Goal: Check status: Check status

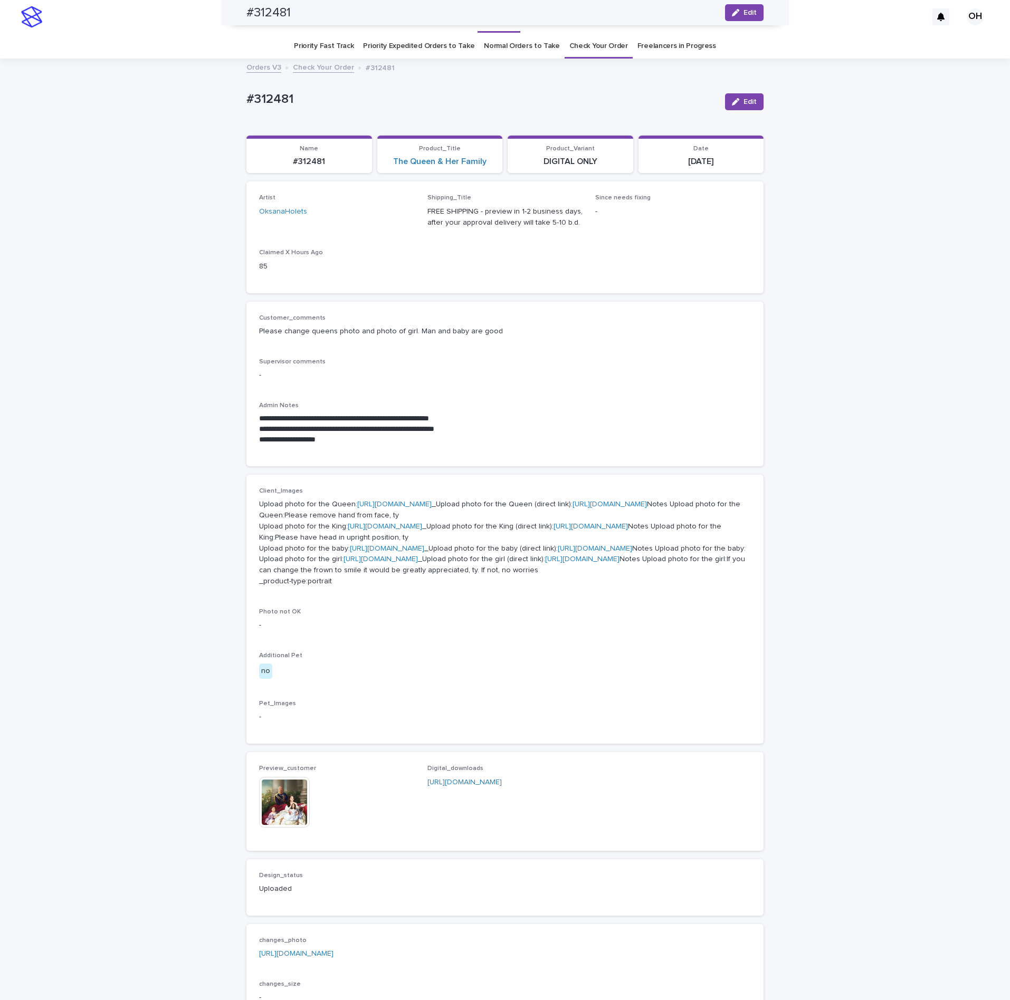
scroll to position [344, 0]
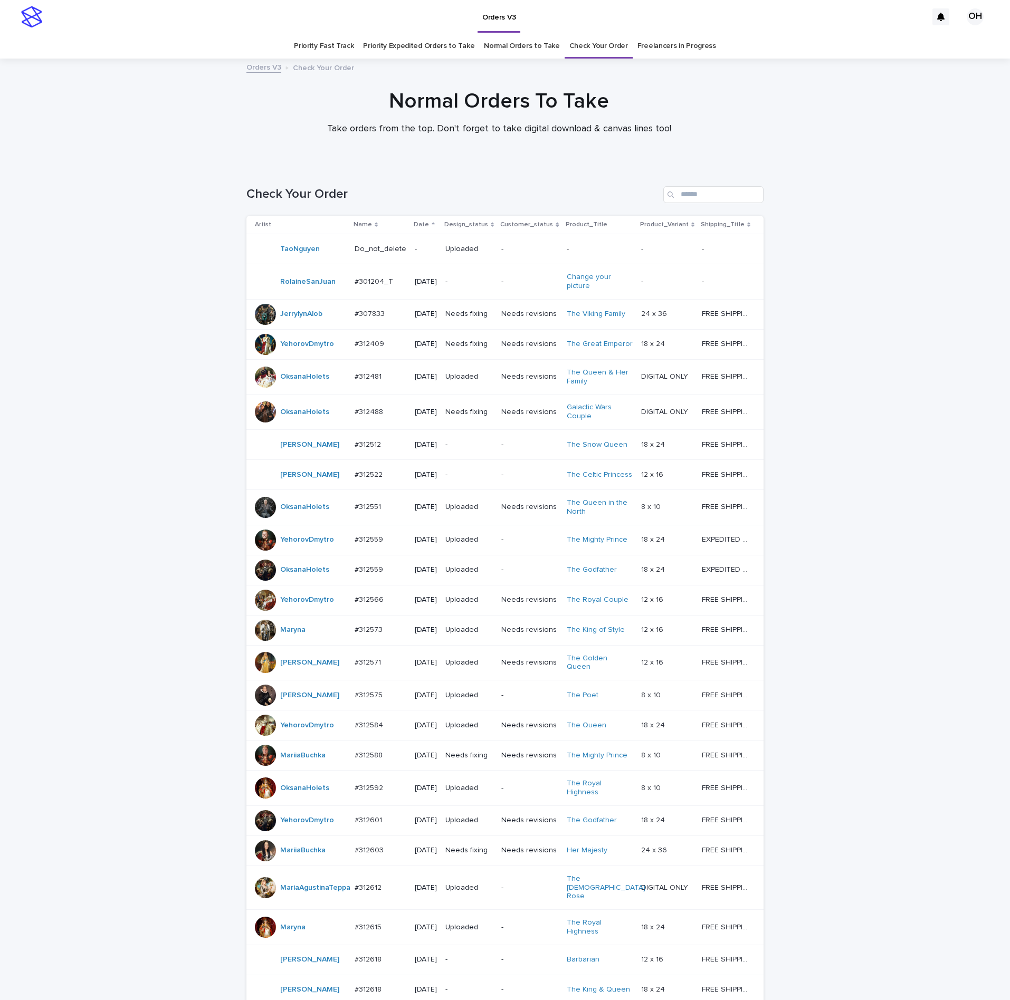
click at [368, 321] on div "#307833 #307833" at bounding box center [381, 314] width 52 height 17
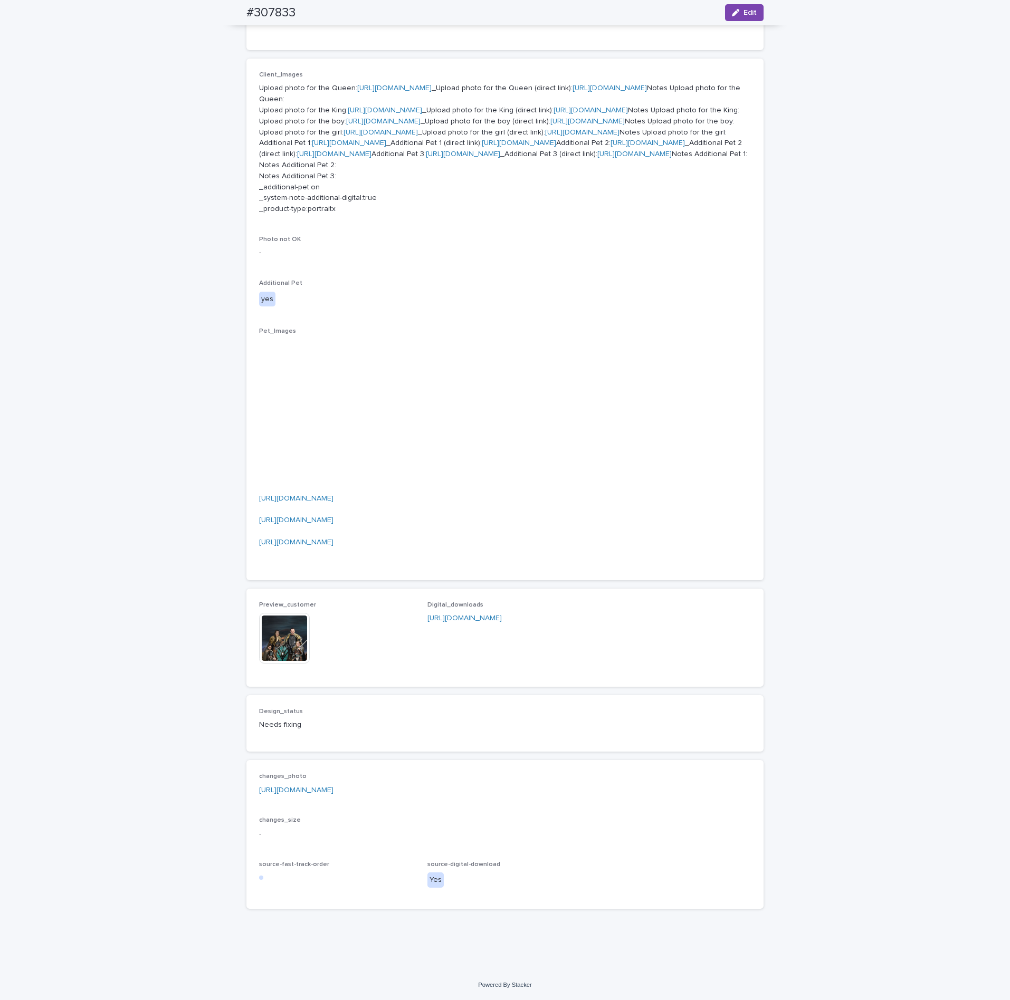
scroll to position [792, 0]
click at [268, 664] on img at bounding box center [284, 638] width 51 height 51
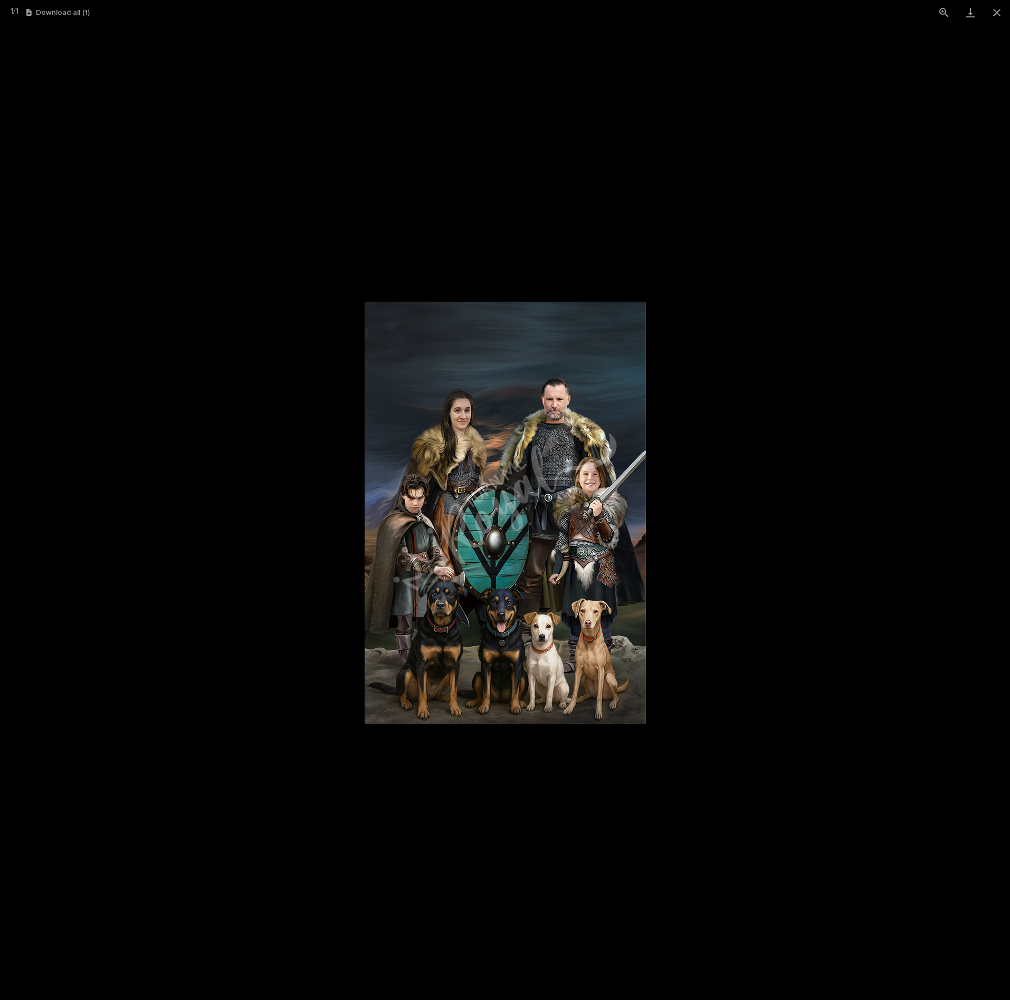
click at [831, 545] on picture at bounding box center [505, 513] width 1010 height 976
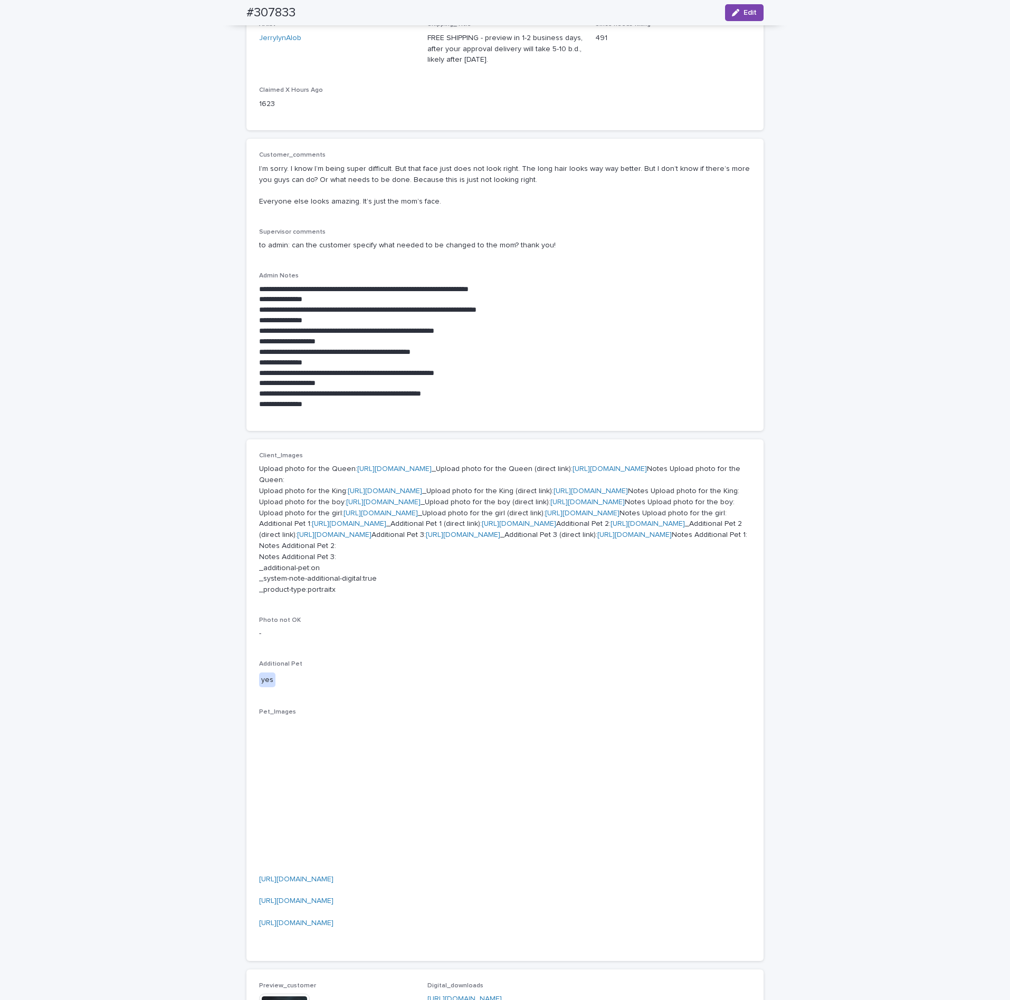
scroll to position [0, 0]
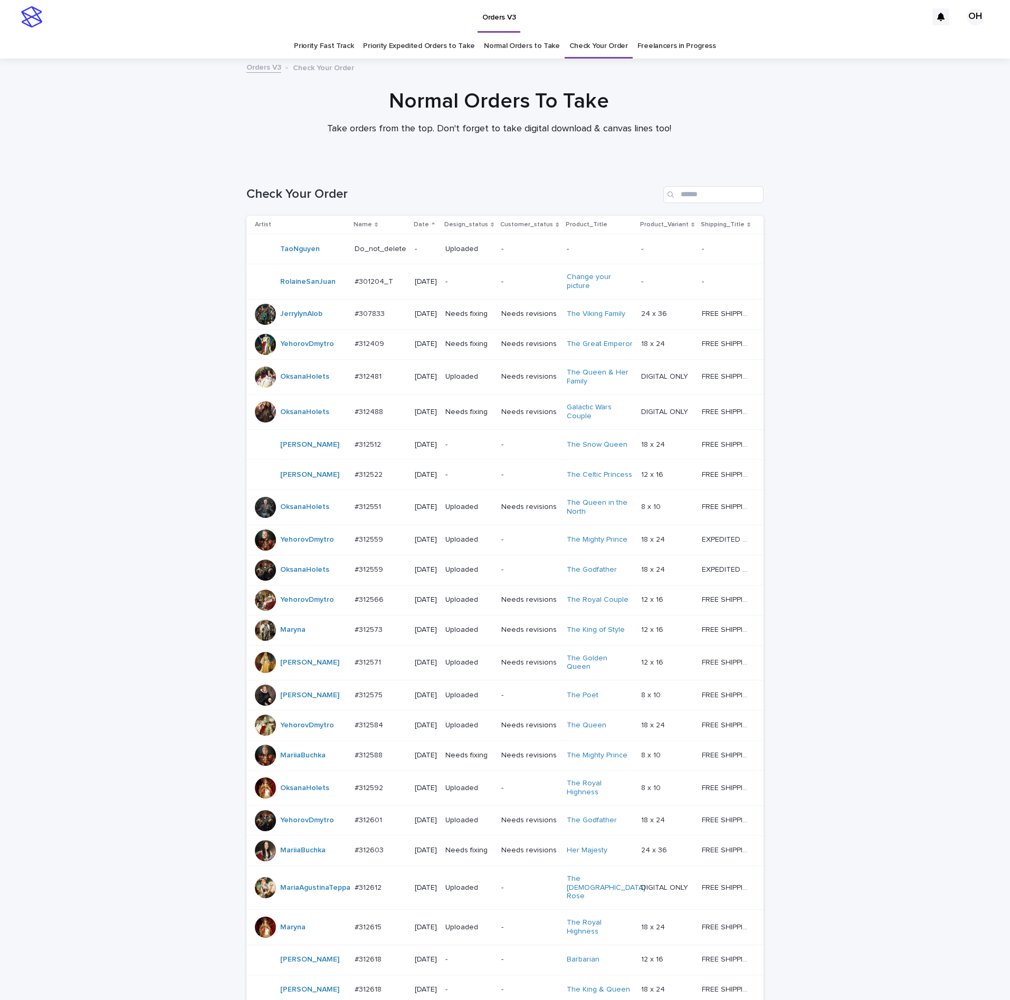
scroll to position [34, 0]
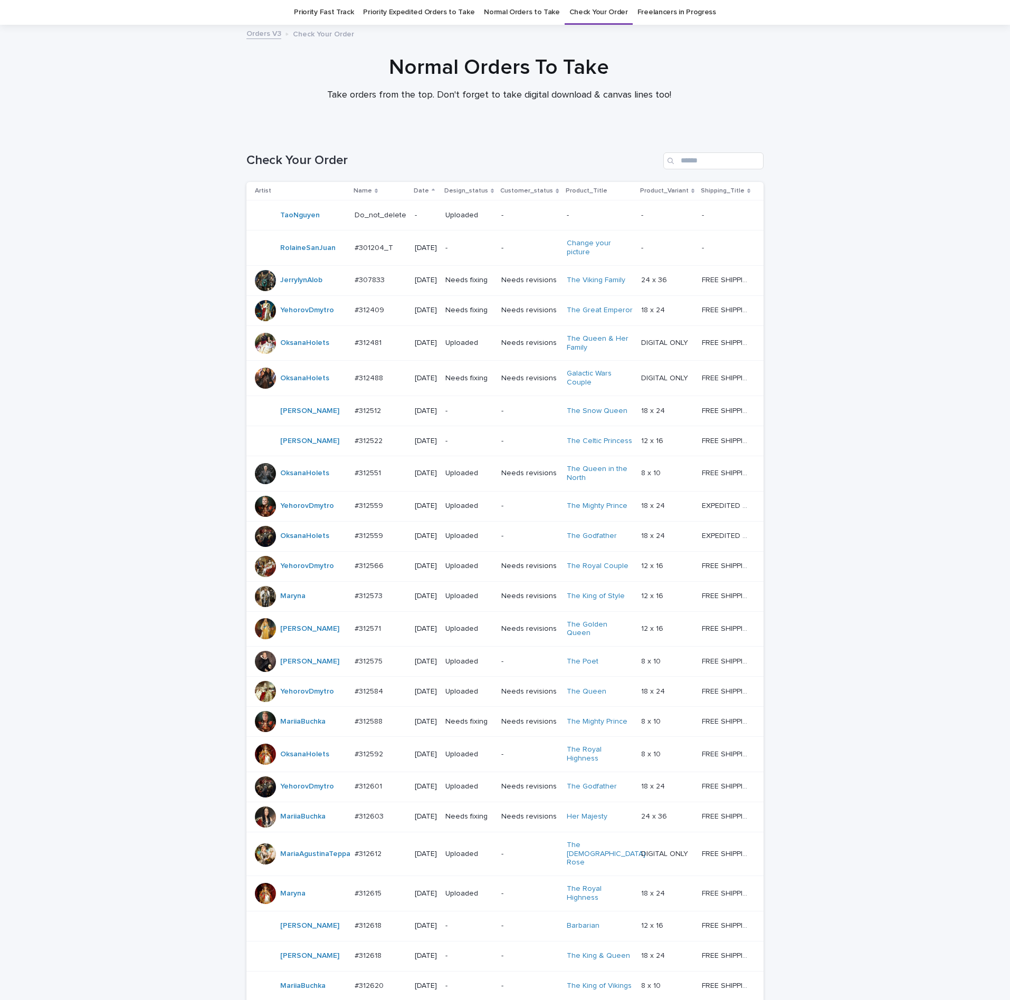
click at [387, 315] on p at bounding box center [381, 310] width 52 height 9
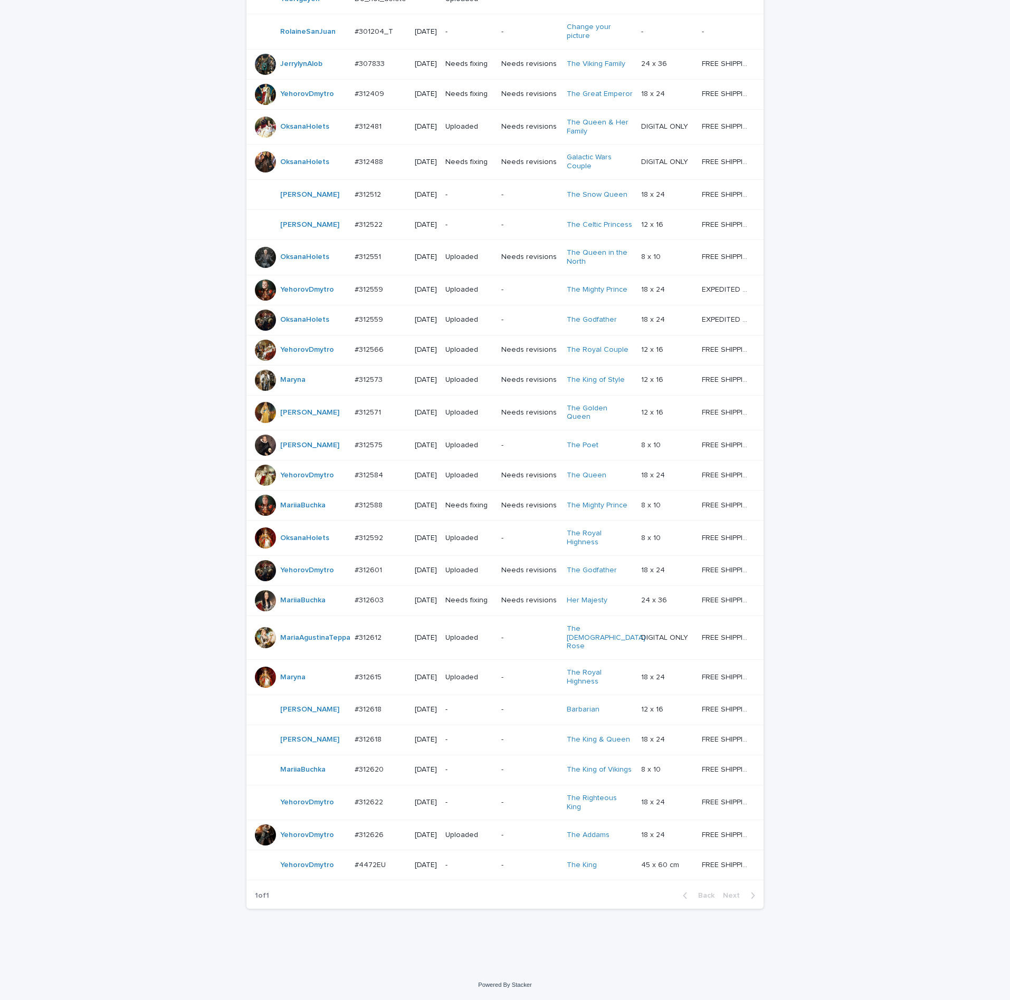
click at [366, 829] on p "#312626" at bounding box center [370, 834] width 31 height 11
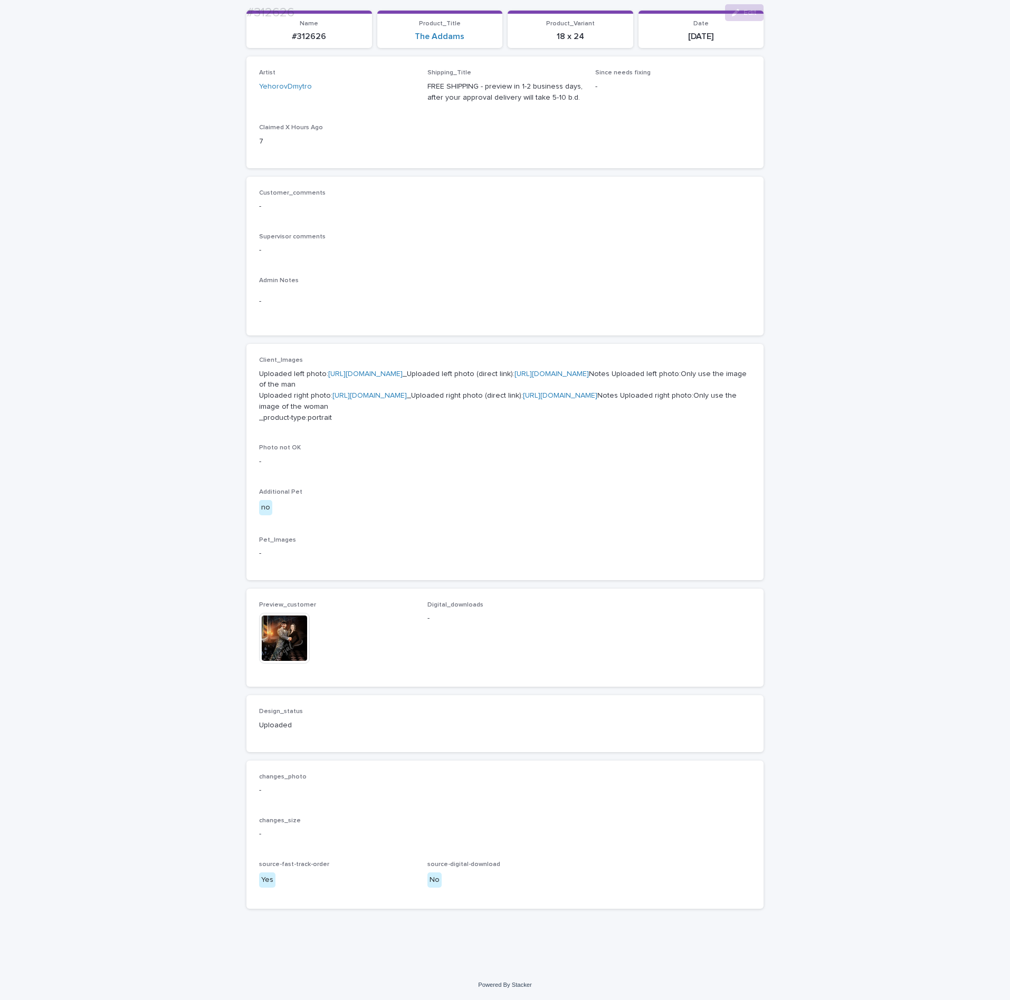
scroll to position [235, 0]
click at [272, 646] on img at bounding box center [284, 638] width 51 height 51
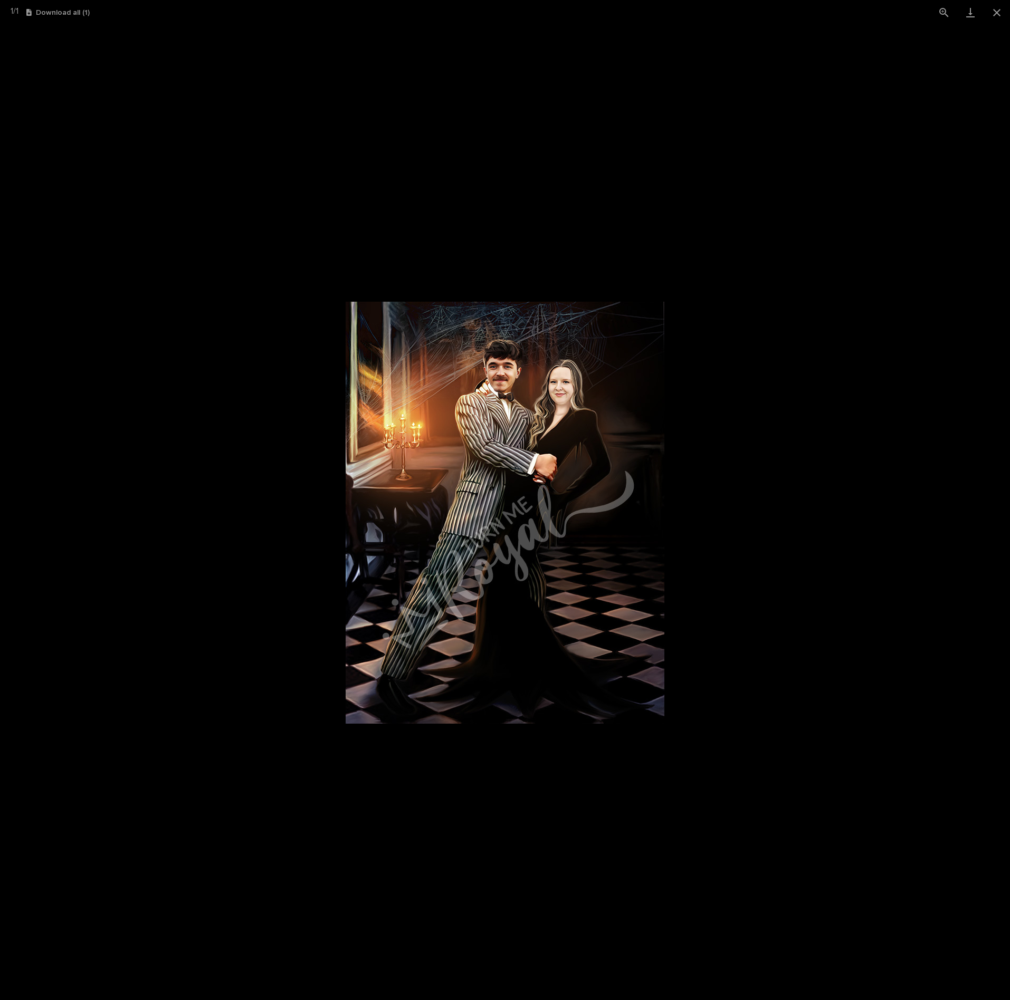
click at [856, 446] on picture at bounding box center [505, 513] width 1010 height 976
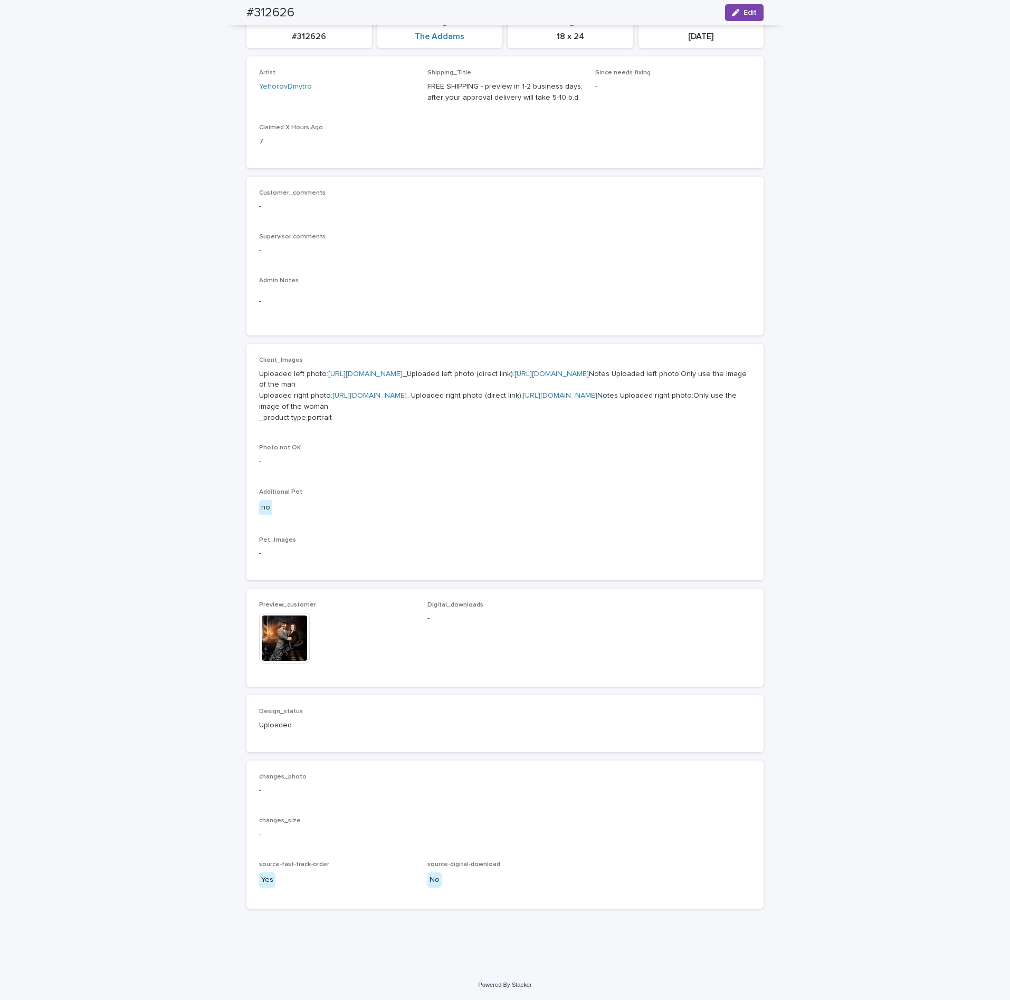
click at [359, 370] on link "[URL][DOMAIN_NAME]" at bounding box center [365, 373] width 74 height 7
click at [298, 630] on img at bounding box center [284, 638] width 51 height 51
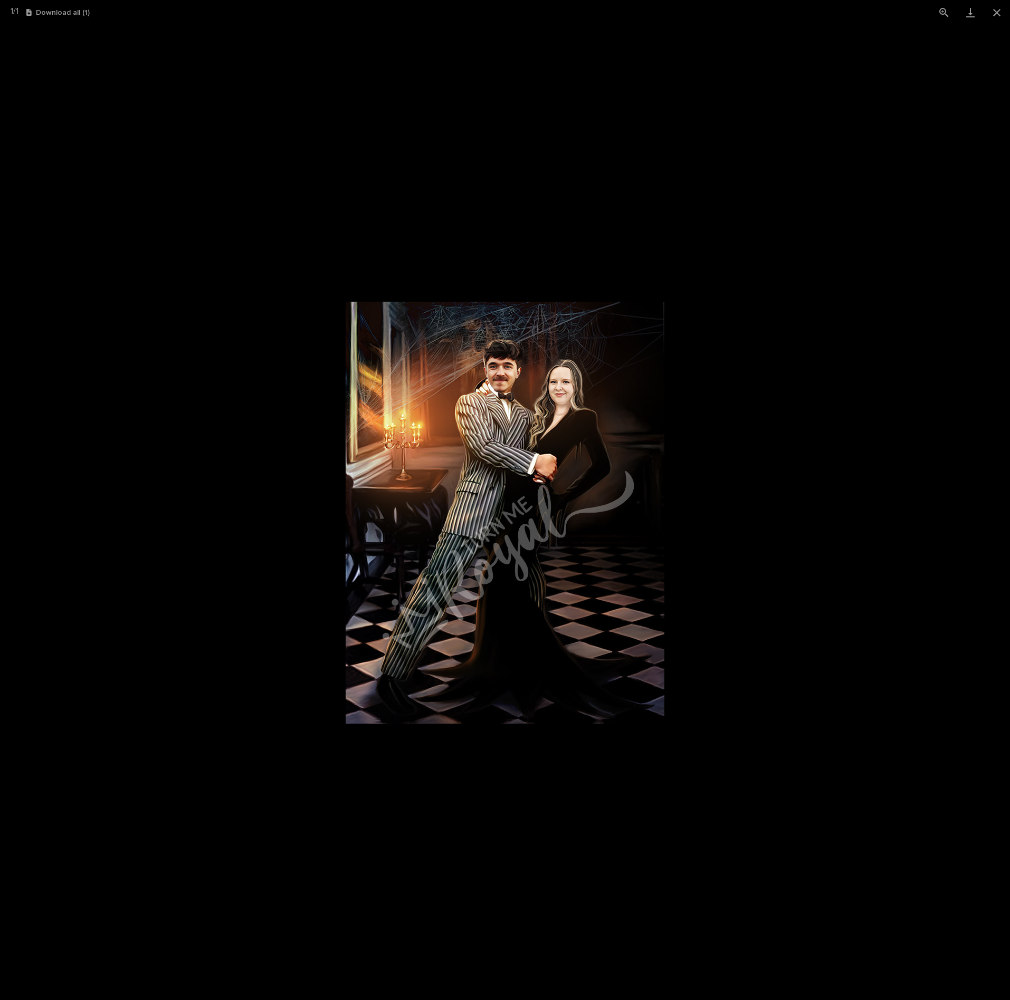
click at [287, 174] on picture at bounding box center [505, 513] width 1010 height 976
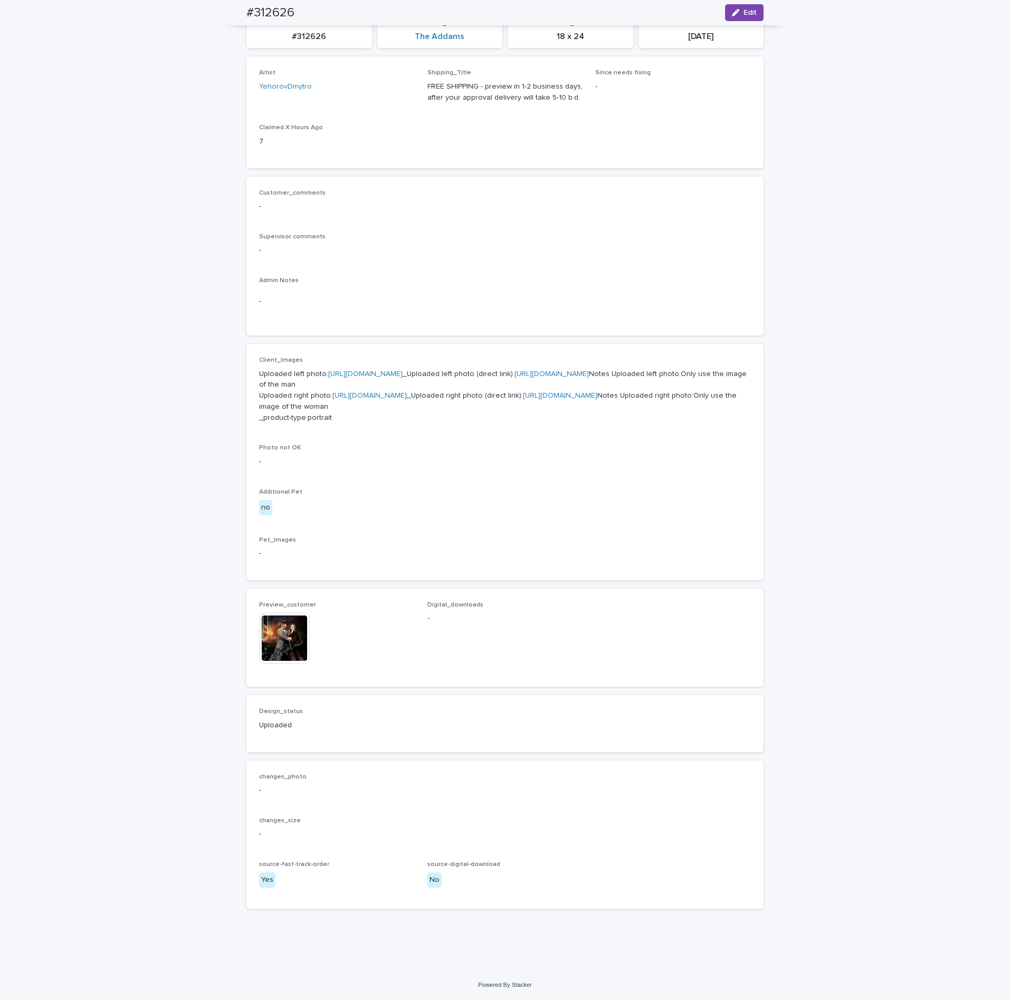
click at [332, 392] on link "[URL][DOMAIN_NAME]" at bounding box center [369, 395] width 74 height 7
click at [275, 636] on img at bounding box center [284, 638] width 51 height 51
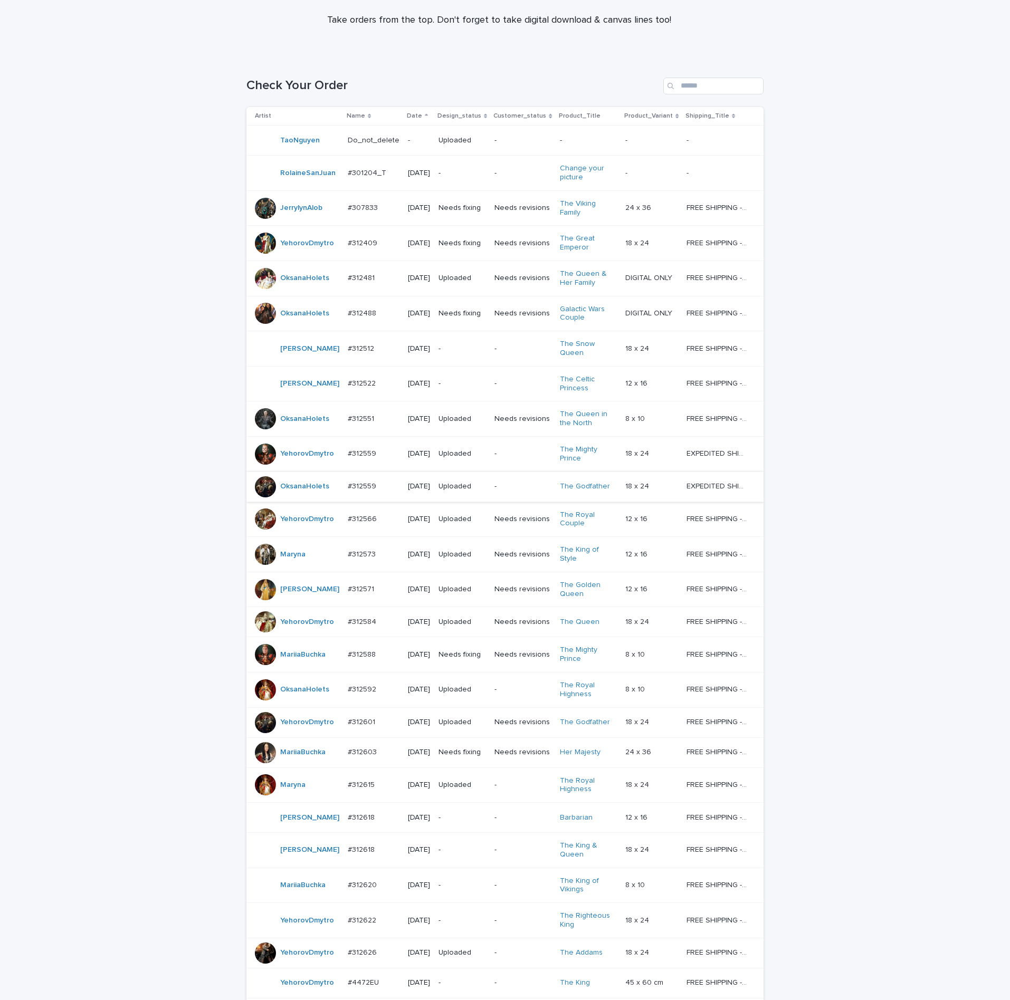
scroll to position [99, 0]
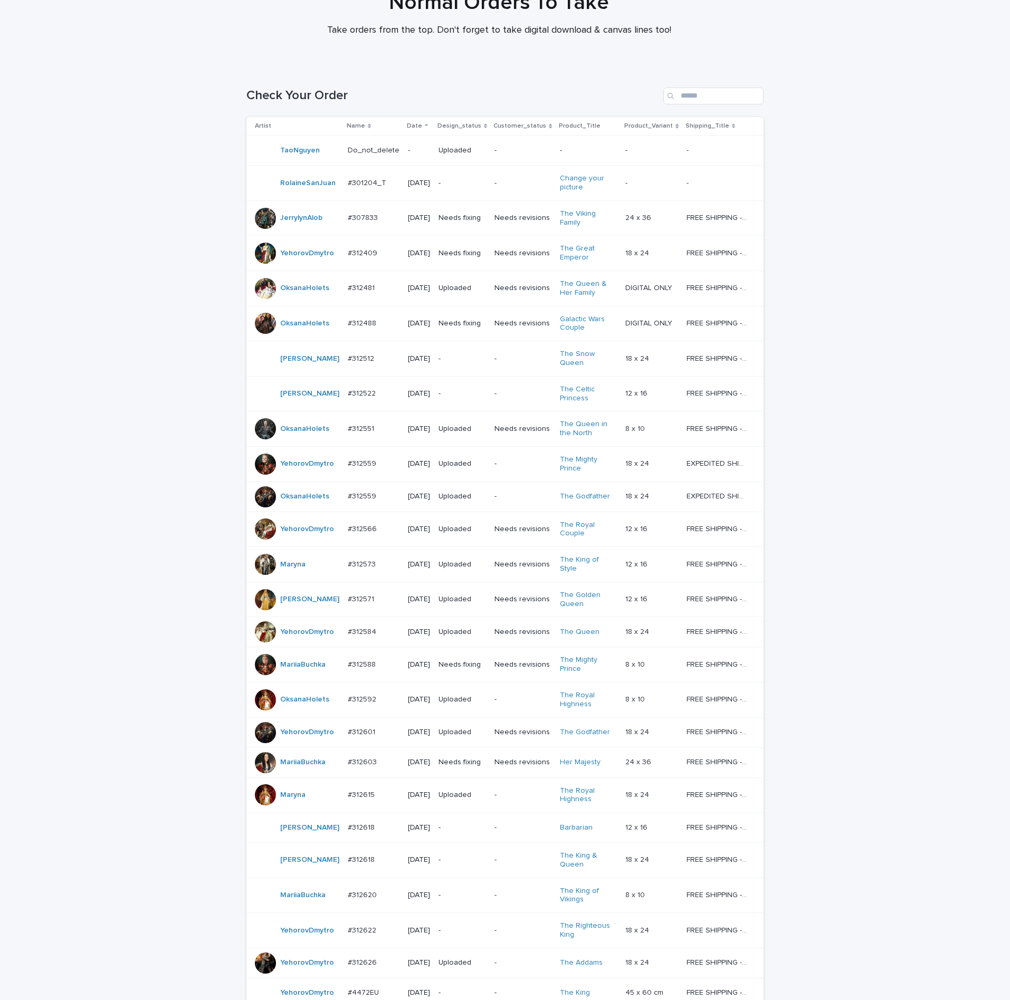
click at [356, 315] on div "#312488 #312488" at bounding box center [374, 323] width 52 height 17
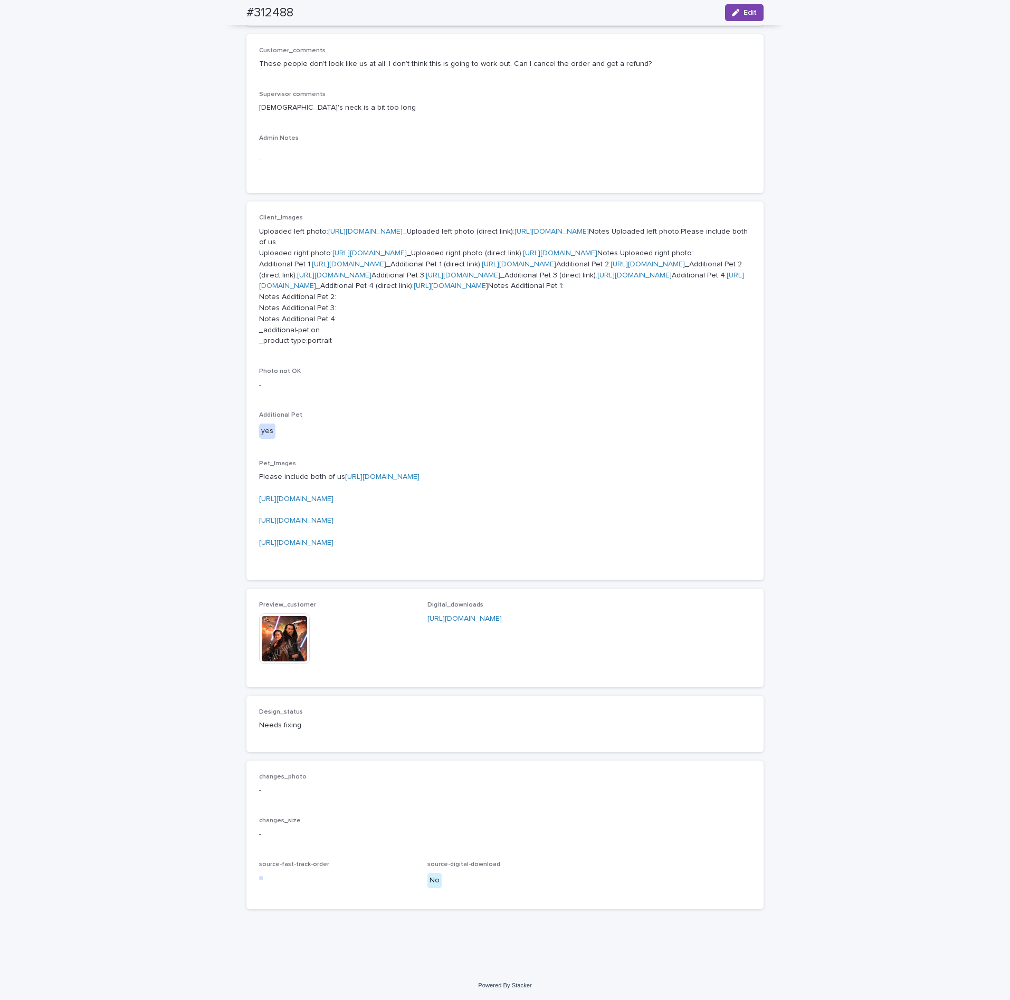
scroll to position [475, 0]
click at [261, 664] on img at bounding box center [284, 639] width 51 height 51
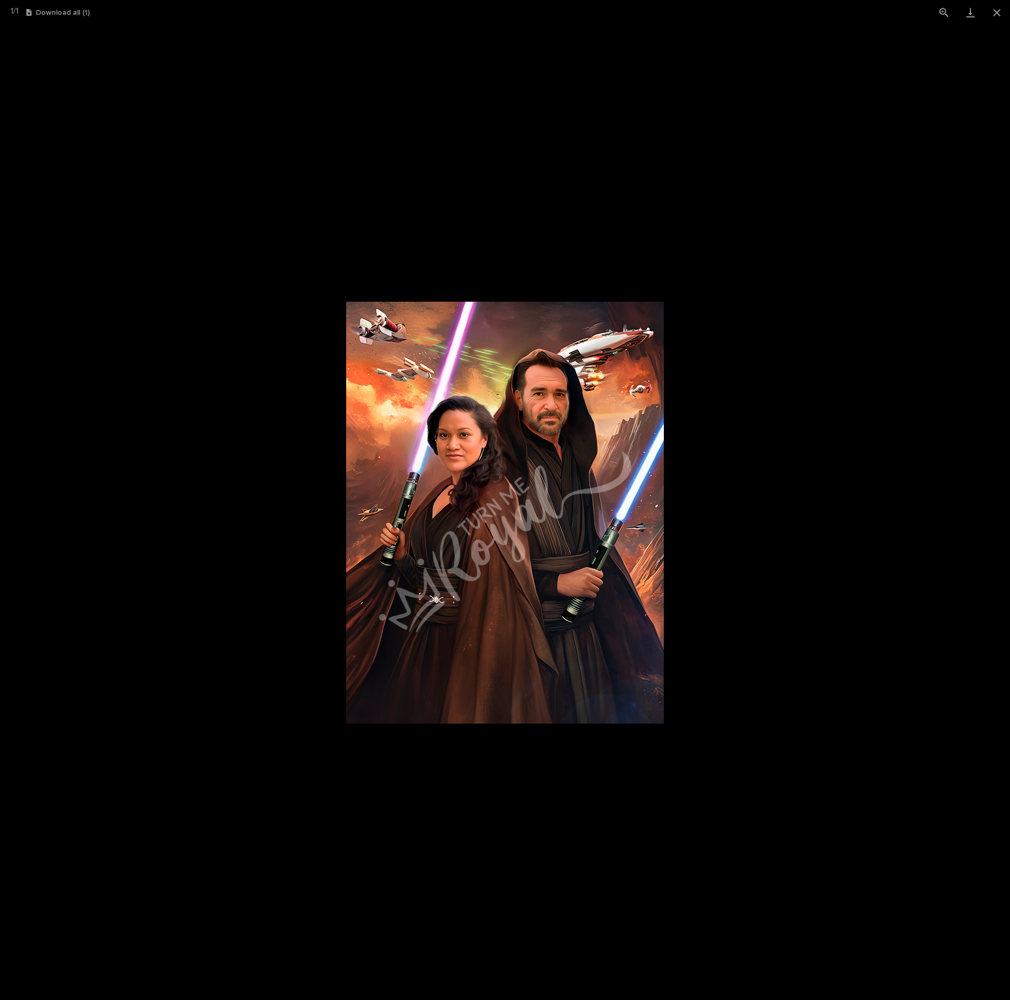
click at [910, 519] on picture at bounding box center [505, 513] width 1010 height 976
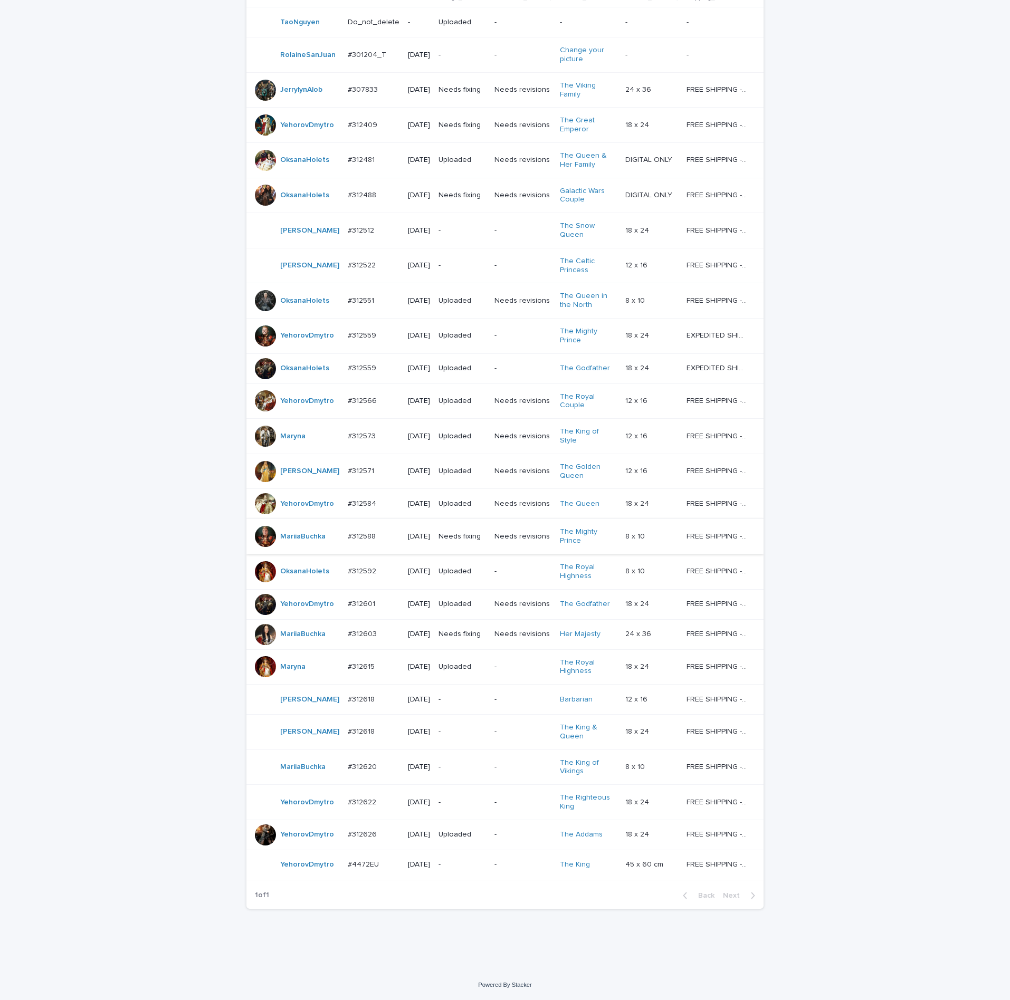
scroll to position [257, 0]
click at [354, 430] on p "#312573" at bounding box center [363, 435] width 30 height 11
click at [363, 465] on p "#312571" at bounding box center [362, 470] width 28 height 11
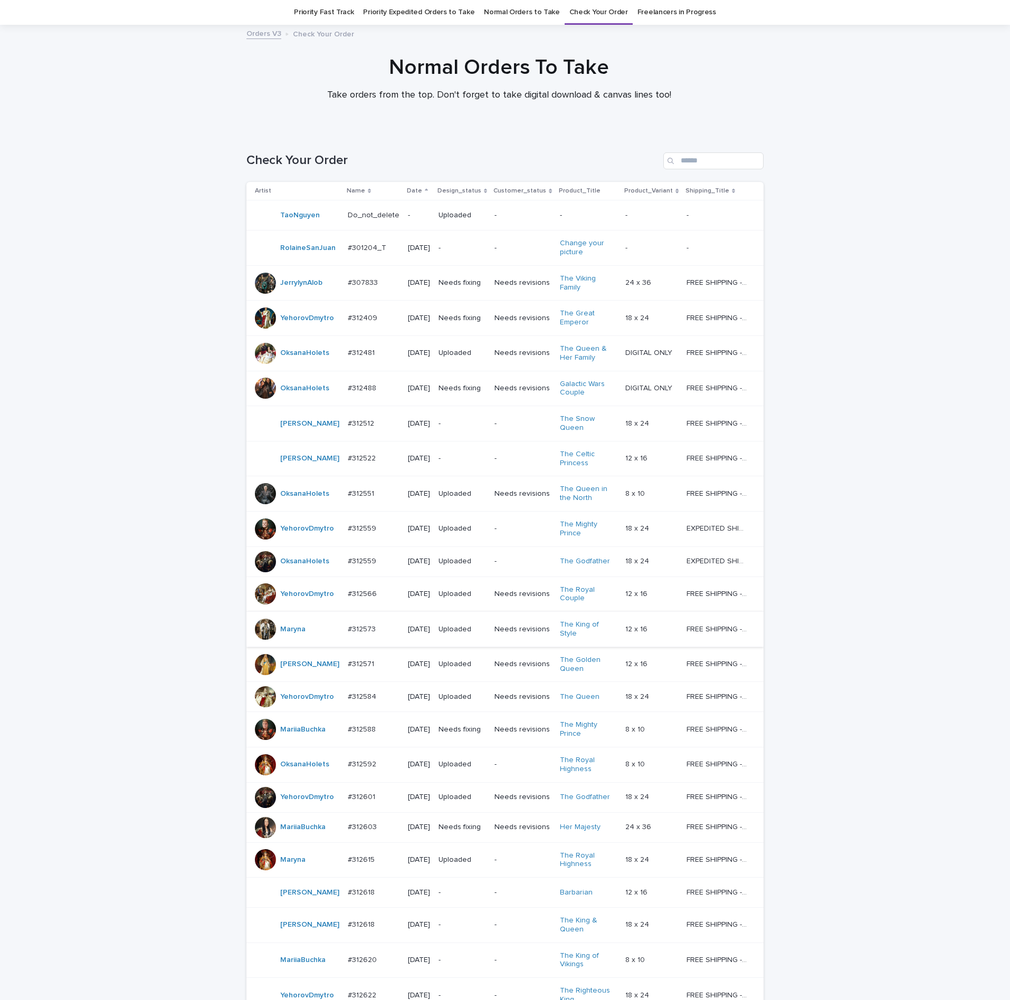
scroll to position [257, 0]
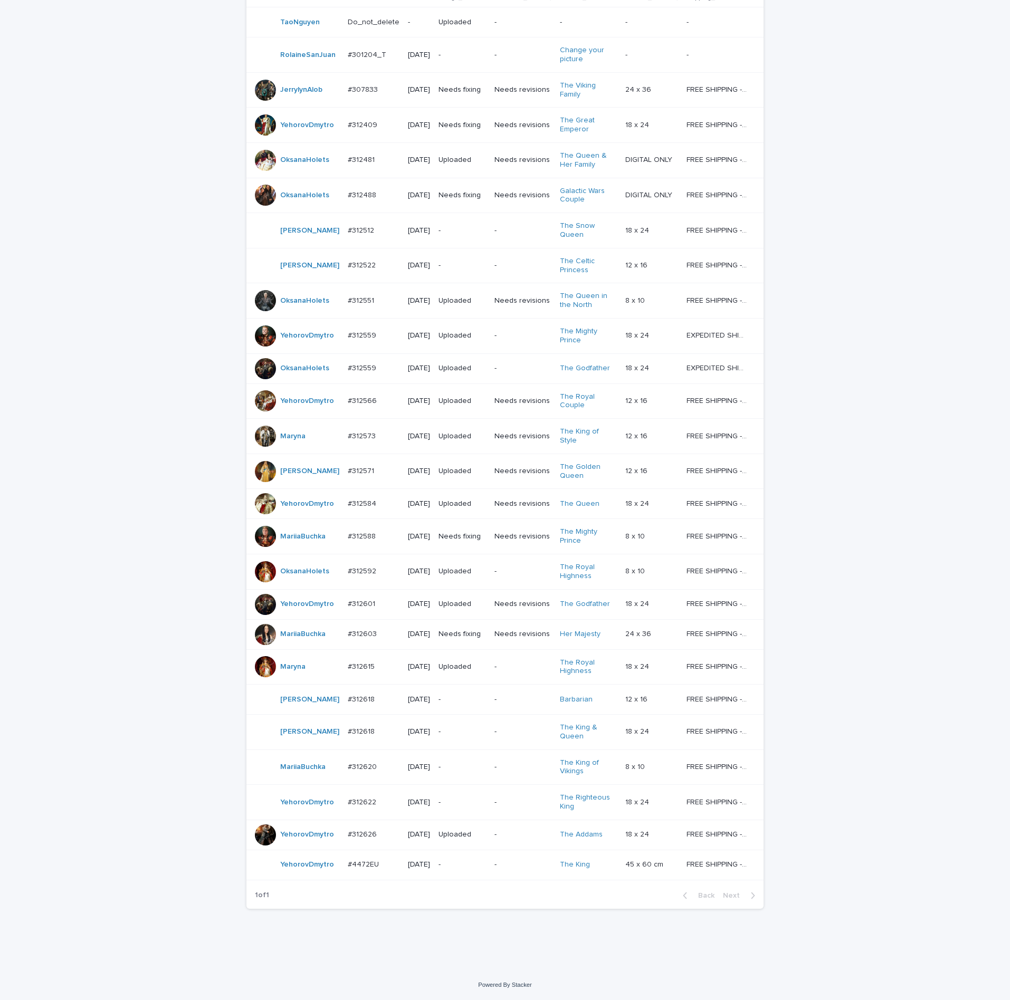
click at [351, 530] on p "#312588" at bounding box center [363, 535] width 30 height 11
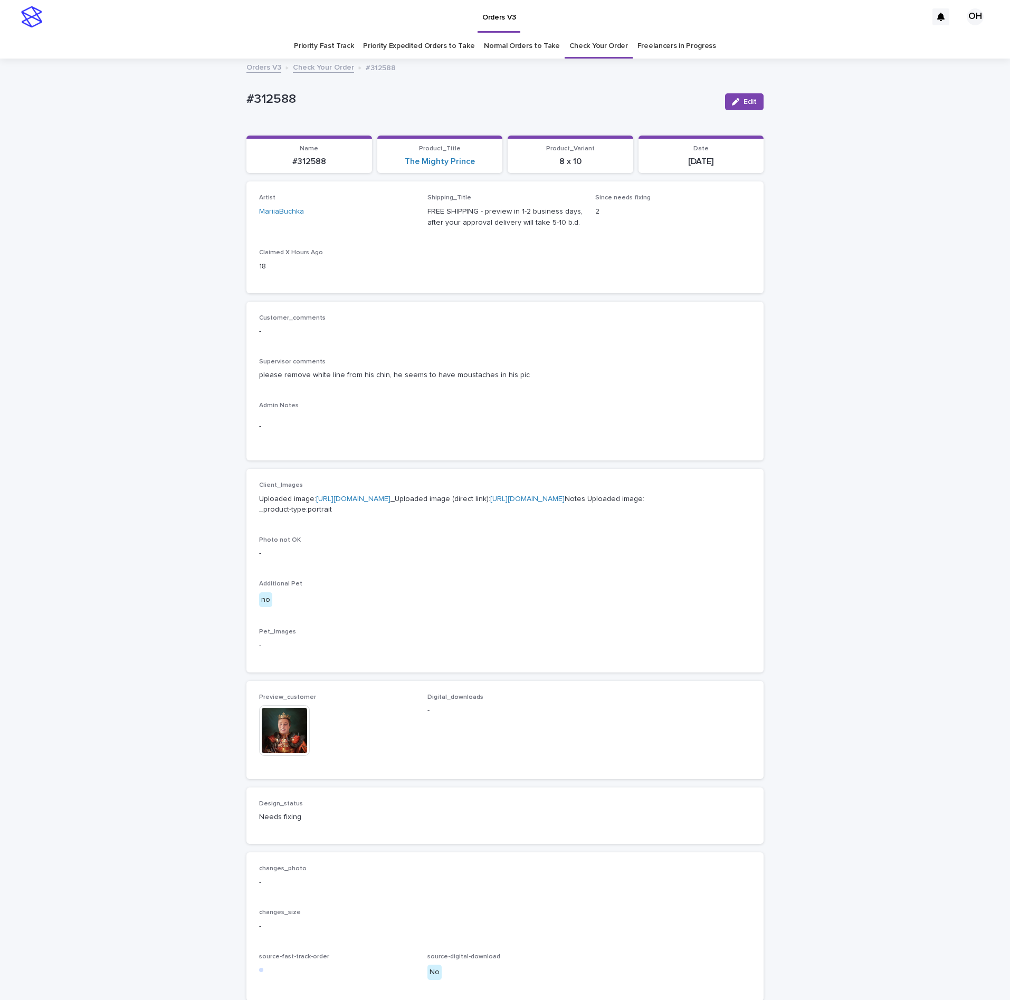
click at [269, 756] on img at bounding box center [284, 730] width 51 height 51
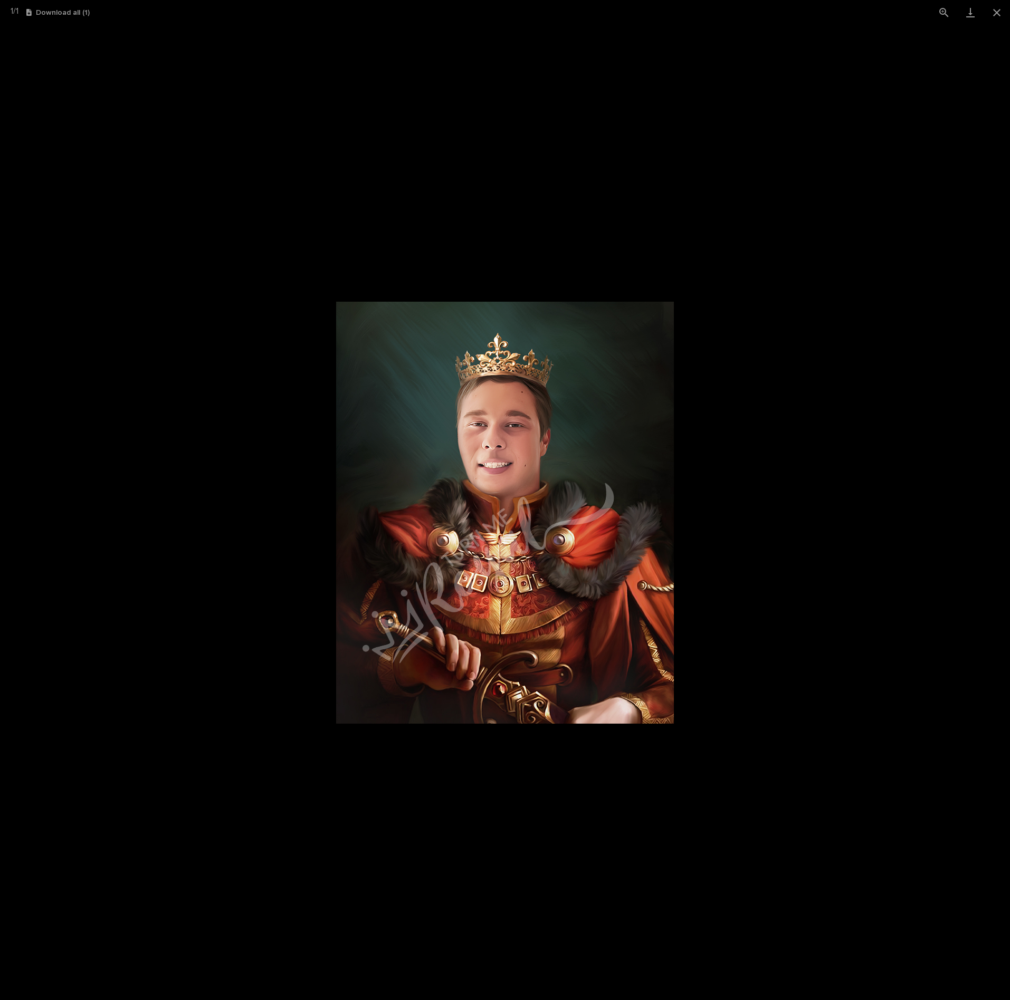
click at [938, 501] on picture at bounding box center [505, 513] width 1010 height 976
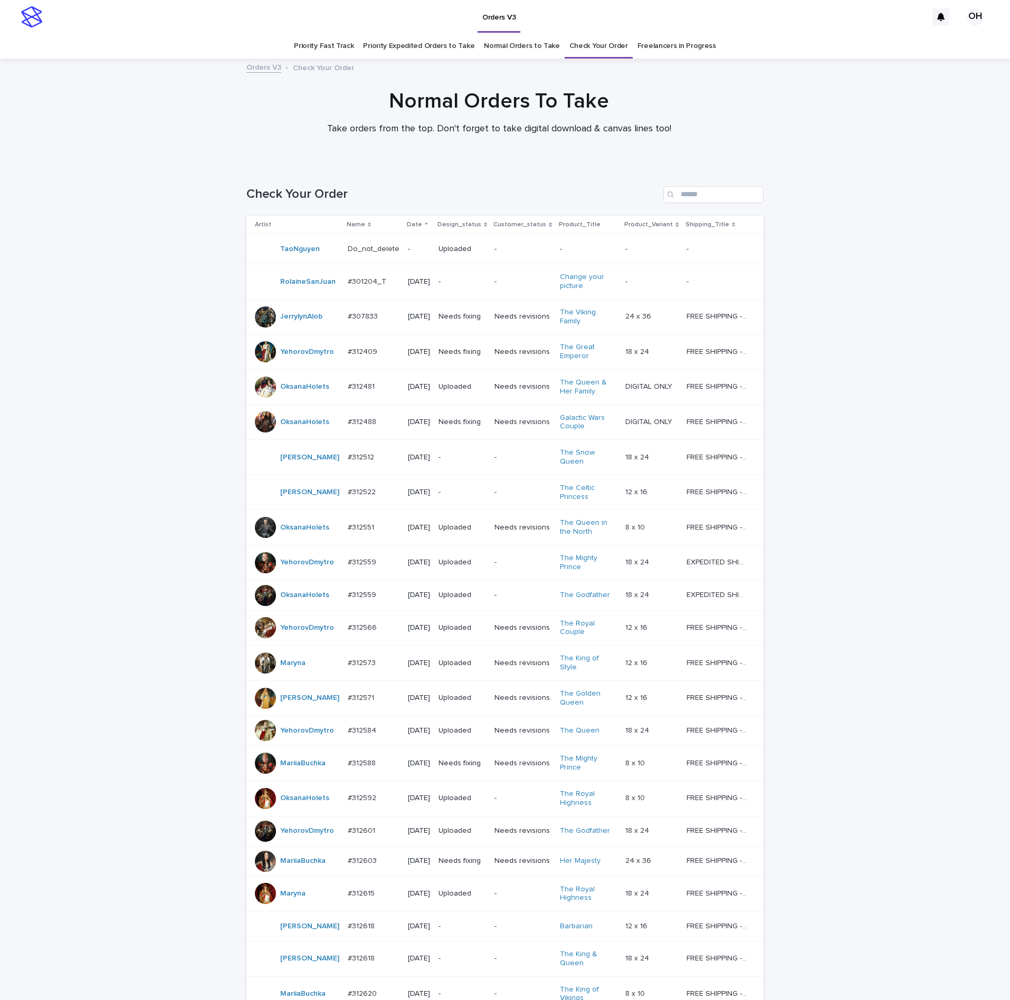
scroll to position [34, 0]
